Goal: Use online tool/utility: Utilize a website feature to perform a specific function

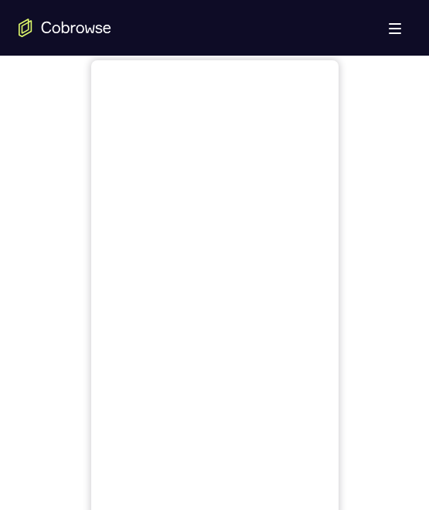
scroll to position [541, 0]
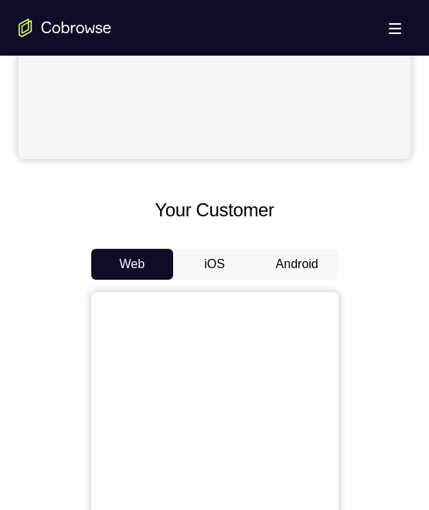
click at [300, 267] on button "Android" at bounding box center [297, 264] width 83 height 31
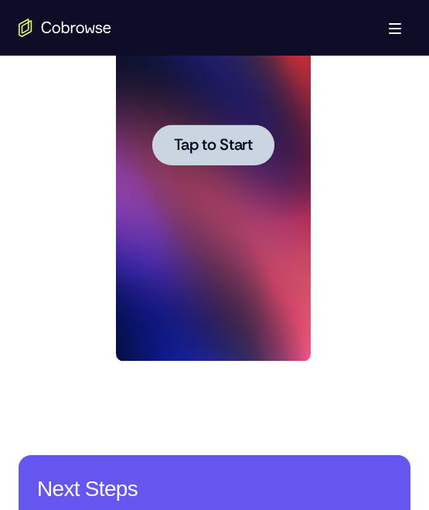
scroll to position [0, 0]
click at [252, 176] on div at bounding box center [213, 145] width 195 height 433
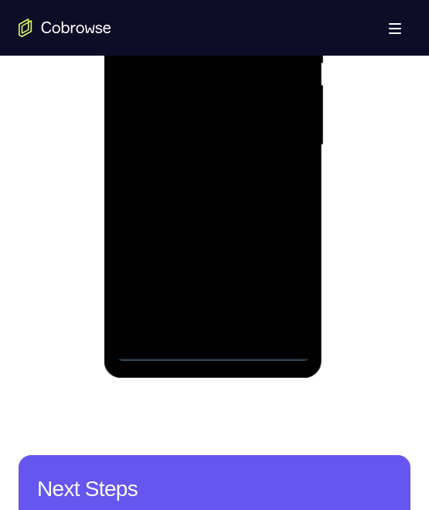
scroll to position [850, 0]
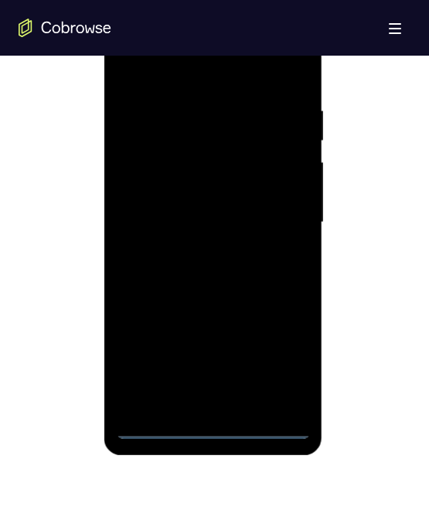
click at [204, 421] on div at bounding box center [213, 222] width 195 height 433
click at [209, 421] on div at bounding box center [213, 222] width 195 height 433
click at [210, 428] on div at bounding box center [213, 222] width 195 height 433
drag, startPoint x: 275, startPoint y: 362, endPoint x: 442, endPoint y: 352, distance: 167.2
click at [275, 362] on div at bounding box center [213, 222] width 195 height 433
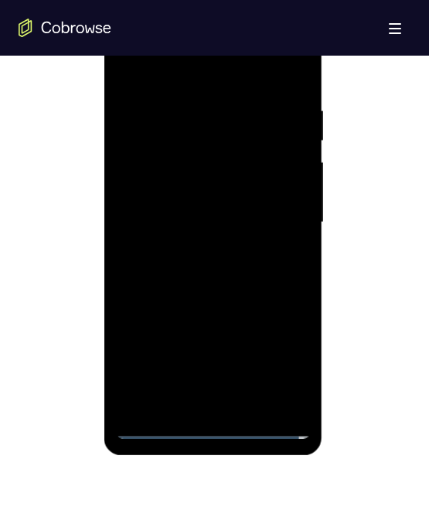
click at [184, 65] on div at bounding box center [213, 222] width 195 height 433
click at [270, 213] on div at bounding box center [213, 222] width 195 height 433
click at [197, 250] on div at bounding box center [213, 222] width 195 height 433
click at [215, 209] on div at bounding box center [213, 222] width 195 height 433
click at [219, 185] on div at bounding box center [213, 222] width 195 height 433
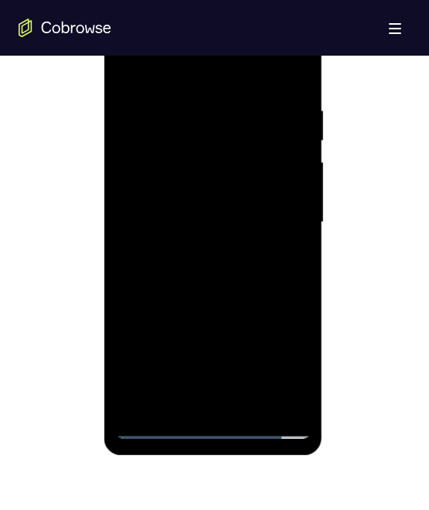
click at [217, 218] on div at bounding box center [213, 222] width 195 height 433
click at [229, 287] on div at bounding box center [213, 222] width 195 height 433
click at [249, 403] on div at bounding box center [213, 222] width 195 height 433
click at [233, 303] on div at bounding box center [213, 222] width 195 height 433
drag, startPoint x: 216, startPoint y: 335, endPoint x: 226, endPoint y: 250, distance: 85.5
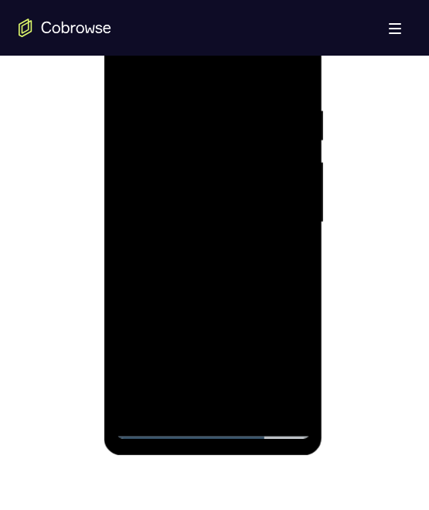
click at [226, 250] on div at bounding box center [213, 222] width 195 height 433
drag, startPoint x: 216, startPoint y: 355, endPoint x: 234, endPoint y: 260, distance: 96.8
click at [234, 258] on div at bounding box center [213, 222] width 195 height 433
drag, startPoint x: 220, startPoint y: 348, endPoint x: 250, endPoint y: 249, distance: 104.1
click at [246, 257] on div at bounding box center [213, 222] width 195 height 433
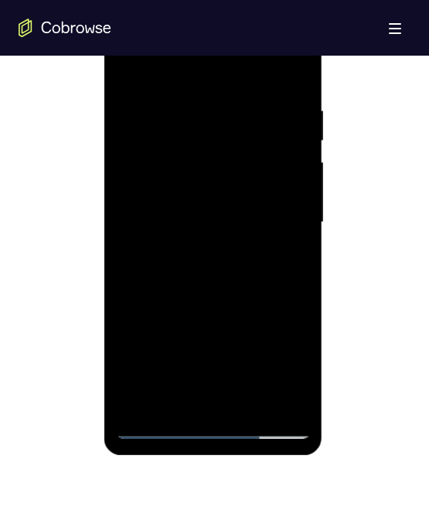
click at [215, 331] on div at bounding box center [213, 222] width 195 height 433
click at [176, 391] on div at bounding box center [213, 222] width 195 height 433
click at [294, 263] on div at bounding box center [213, 222] width 195 height 433
click at [131, 69] on div at bounding box center [213, 222] width 195 height 433
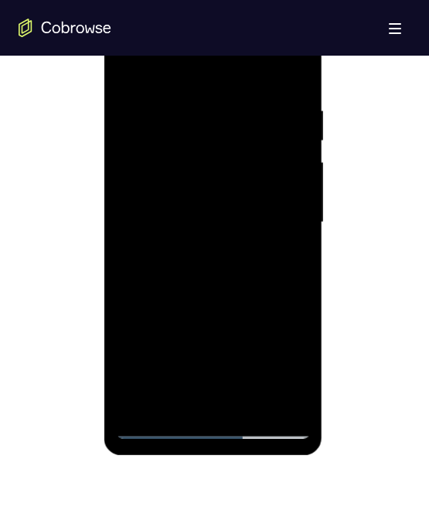
drag, startPoint x: 203, startPoint y: 339, endPoint x: 228, endPoint y: 196, distance: 145.1
click at [225, 207] on div at bounding box center [213, 222] width 195 height 433
click at [284, 408] on div at bounding box center [213, 222] width 195 height 433
click at [175, 174] on div at bounding box center [213, 222] width 195 height 433
click at [217, 174] on div at bounding box center [213, 222] width 195 height 433
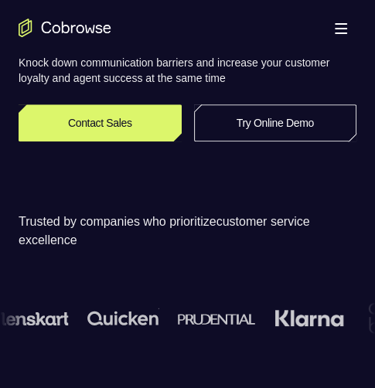
scroll to position [309, 0]
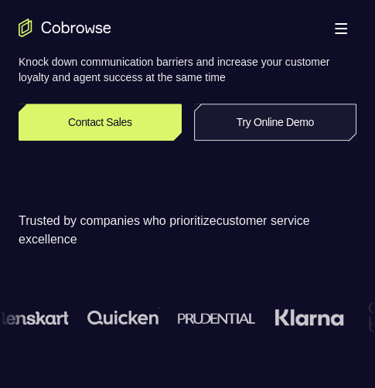
click at [284, 130] on link "Try Online Demo" at bounding box center [275, 122] width 163 height 37
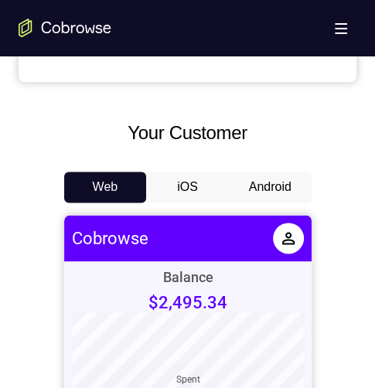
click at [267, 183] on button "Android" at bounding box center [270, 187] width 83 height 31
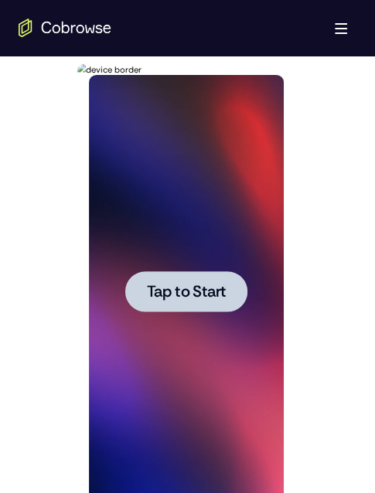
scroll to position [804, 0]
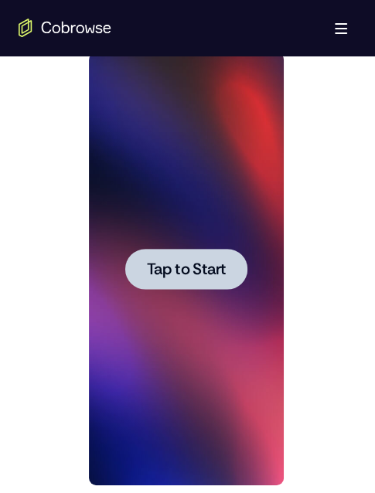
click at [223, 340] on div at bounding box center [186, 269] width 195 height 433
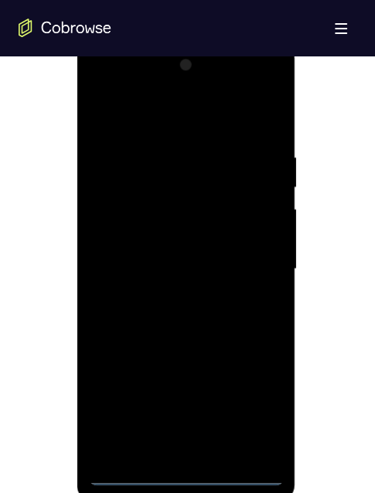
click at [184, 387] on div at bounding box center [186, 269] width 195 height 433
click at [258, 387] on div at bounding box center [186, 269] width 195 height 433
click at [212, 117] on div at bounding box center [186, 269] width 195 height 433
click at [250, 264] on div at bounding box center [186, 269] width 195 height 433
click at [171, 295] on div at bounding box center [186, 269] width 195 height 433
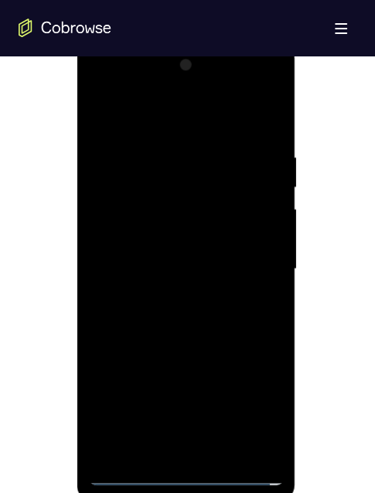
click at [189, 250] on div at bounding box center [186, 269] width 195 height 433
click at [174, 230] on div at bounding box center [186, 269] width 195 height 433
click at [155, 266] on div at bounding box center [186, 269] width 195 height 433
click at [195, 266] on div at bounding box center [186, 269] width 195 height 433
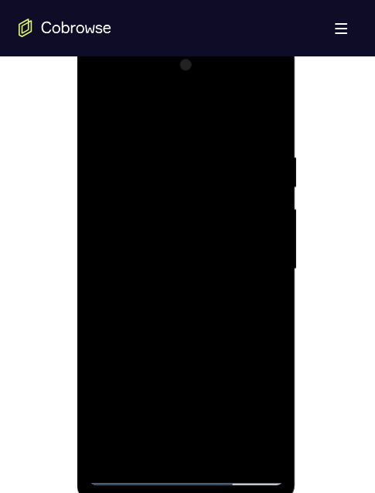
click at [204, 262] on div at bounding box center [186, 269] width 195 height 433
